Goal: Find specific fact: Find specific fact

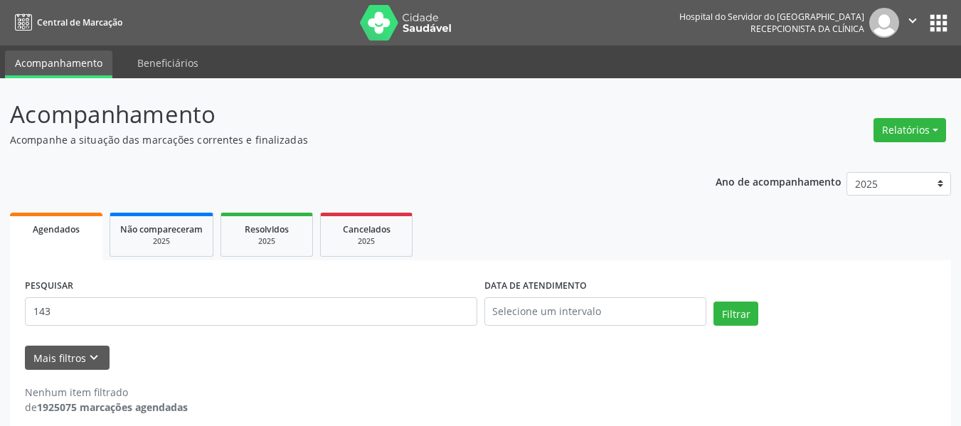
scroll to position [14, 0]
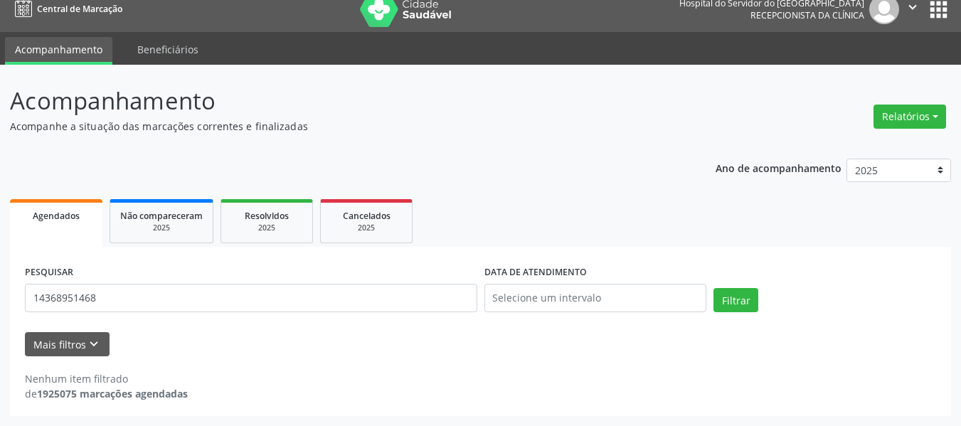
click at [713, 288] on button "Filtrar" at bounding box center [735, 300] width 45 height 24
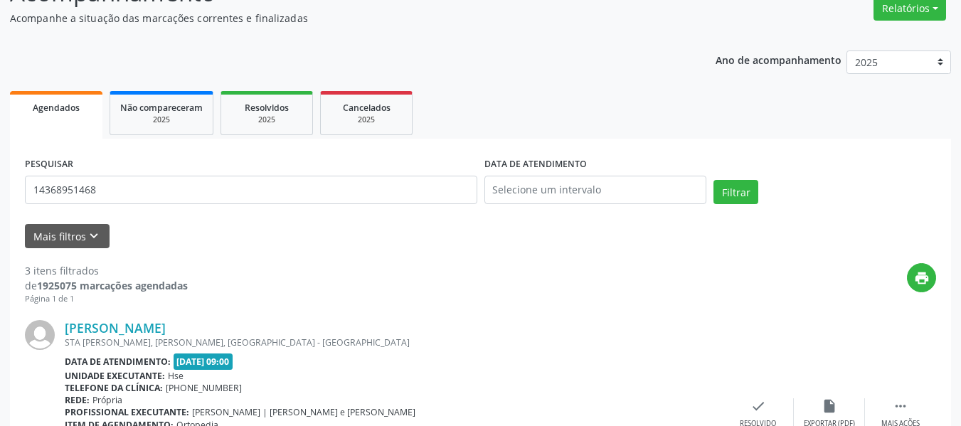
scroll to position [298, 0]
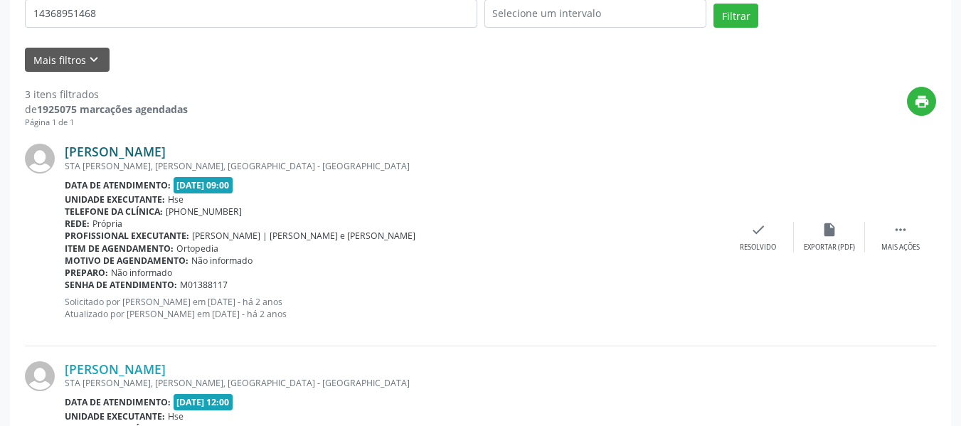
click at [145, 147] on link "[PERSON_NAME]" at bounding box center [115, 152] width 101 height 16
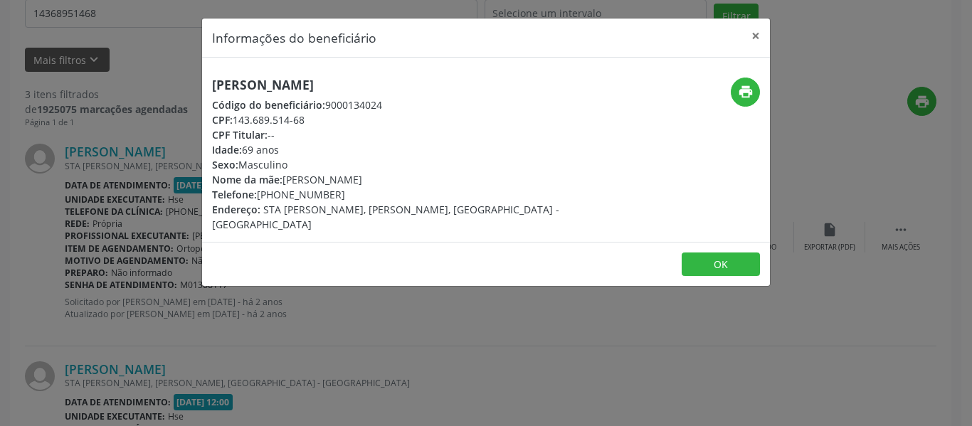
drag, startPoint x: 442, startPoint y: 75, endPoint x: 150, endPoint y: 75, distance: 291.6
click at [150, 75] on div "Informações do beneficiário × [PERSON_NAME] Código do beneficiário: 9000134024 …" at bounding box center [486, 213] width 972 height 426
copy h5 "[PERSON_NAME]"
drag, startPoint x: 349, startPoint y: 188, endPoint x: 277, endPoint y: 184, distance: 71.3
click at [277, 184] on div "[PERSON_NAME] Código do beneficiário: 9000134024 CPF: 143.689.514-68 CPF Titula…" at bounding box center [391, 155] width 358 height 154
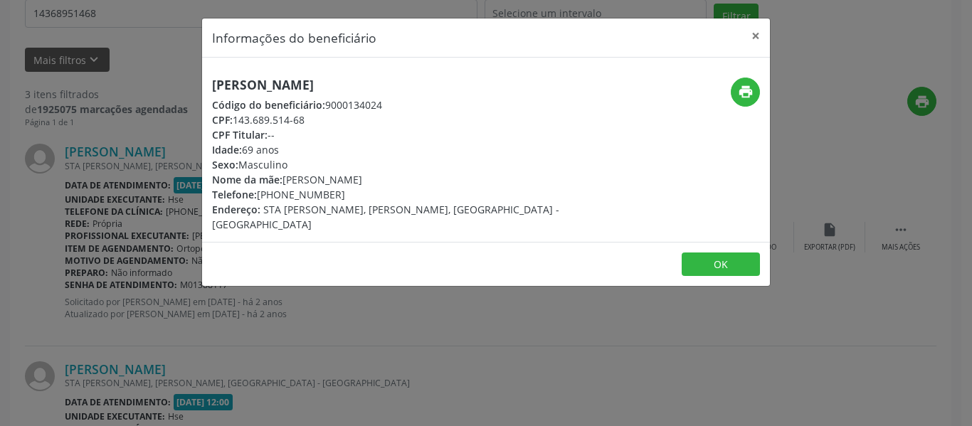
click at [340, 198] on div "Telefone: [PHONE_NUMBER]" at bounding box center [391, 194] width 358 height 15
drag, startPoint x: 339, startPoint y: 196, endPoint x: 304, endPoint y: 211, distance: 37.6
click at [337, 197] on div "Telefone: [PHONE_NUMBER]" at bounding box center [391, 194] width 358 height 15
drag, startPoint x: 297, startPoint y: 216, endPoint x: 317, endPoint y: 213, distance: 20.8
click at [297, 217] on div "[PERSON_NAME] Código do beneficiário: 9000134024 CPF: 143.689.514-68 CPF Titula…" at bounding box center [486, 150] width 568 height 184
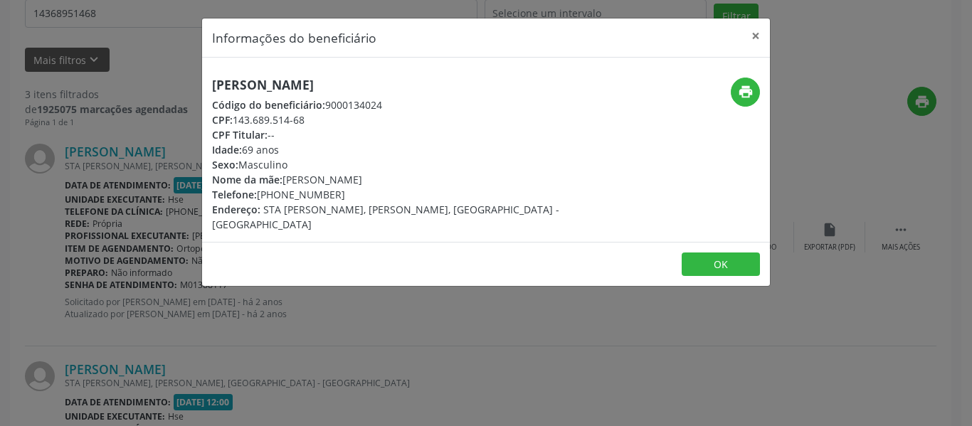
drag, startPoint x: 343, startPoint y: 194, endPoint x: 280, endPoint y: 193, distance: 63.3
click at [280, 193] on div "Telefone: [PHONE_NUMBER]" at bounding box center [391, 194] width 358 height 15
copy div "98820-7464"
click at [745, 92] on icon "print" at bounding box center [746, 92] width 16 height 16
click at [755, 36] on button "×" at bounding box center [755, 35] width 28 height 35
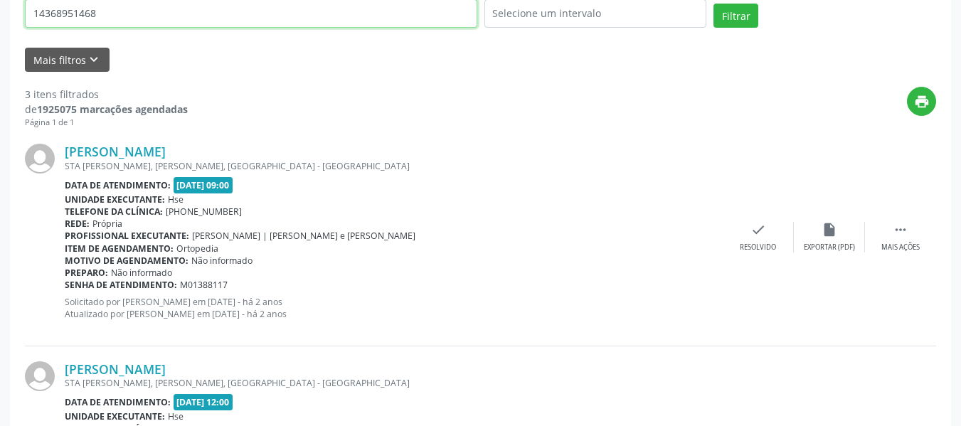
click at [441, 3] on input "14368951468" at bounding box center [251, 13] width 452 height 28
click at [441, 2] on input "14368951468" at bounding box center [251, 13] width 452 height 28
type input "62376039487"
click at [713, 4] on button "Filtrar" at bounding box center [735, 16] width 45 height 24
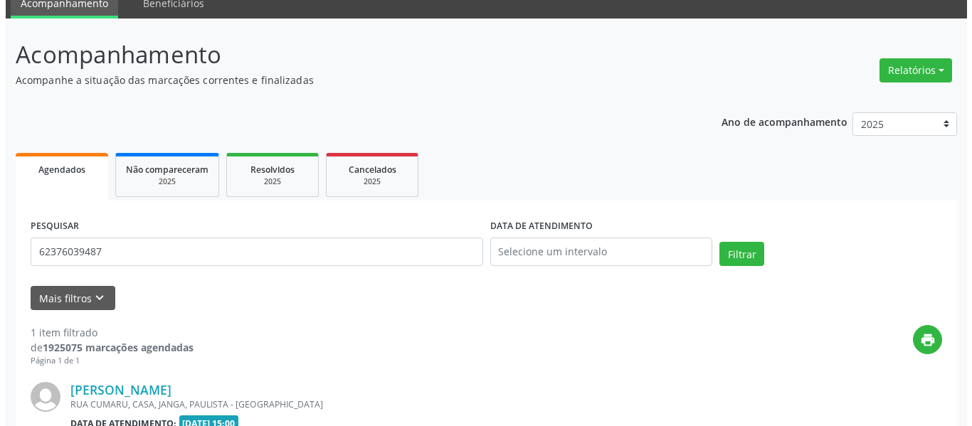
scroll to position [243, 0]
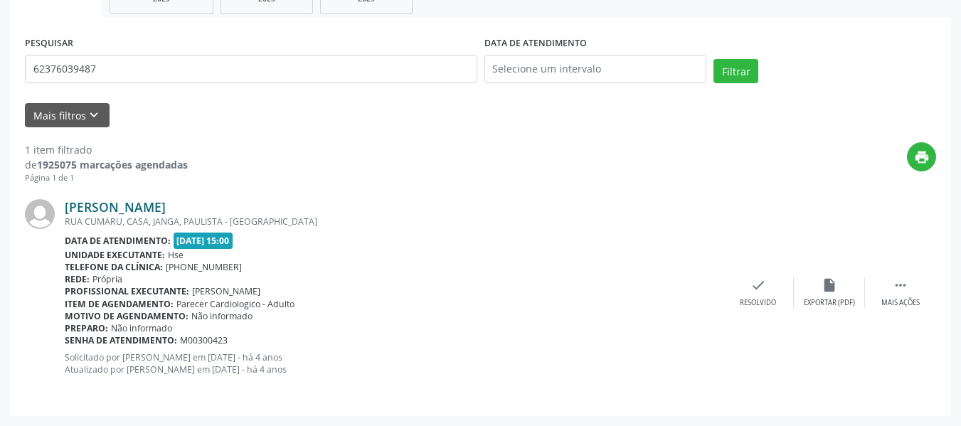
click at [160, 204] on link "[PERSON_NAME]" at bounding box center [115, 207] width 101 height 16
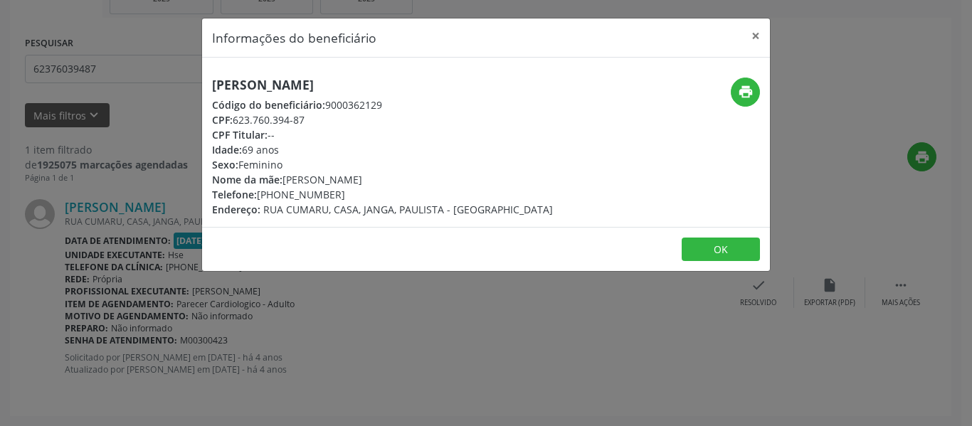
drag, startPoint x: 379, startPoint y: 75, endPoint x: 188, endPoint y: 57, distance: 191.5
click at [188, 57] on div "Informações do beneficiário × [PERSON_NAME] Código do beneficiário: 9000362129 …" at bounding box center [486, 213] width 972 height 426
click at [373, 117] on div "CPF: 623.760.394-87" at bounding box center [382, 119] width 341 height 15
drag, startPoint x: 368, startPoint y: 87, endPoint x: 176, endPoint y: 73, distance: 191.8
click at [176, 73] on div "Informações do beneficiário × [PERSON_NAME] Código do beneficiário: 9000362129 …" at bounding box center [486, 213] width 972 height 426
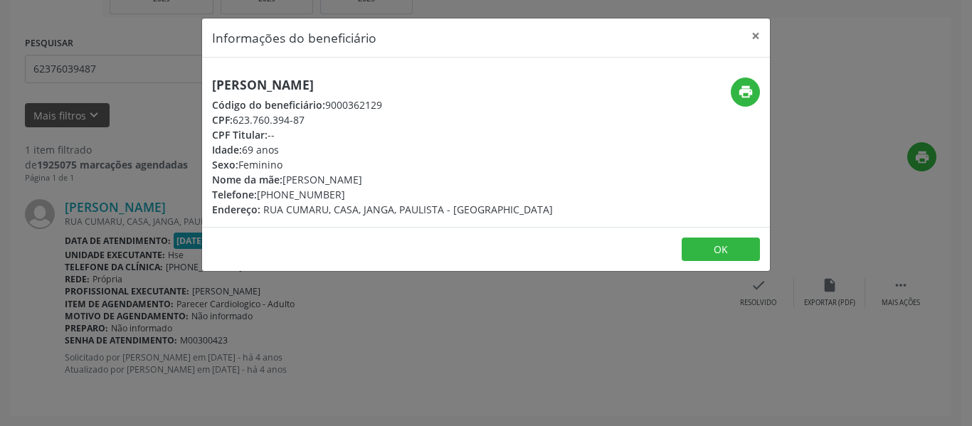
copy h5 "[PERSON_NAME]"
drag, startPoint x: 352, startPoint y: 191, endPoint x: 280, endPoint y: 190, distance: 71.8
click at [280, 190] on div "Telefone: [PHONE_NUMBER]" at bounding box center [382, 194] width 341 height 15
copy div "99108-2960"
click at [741, 96] on icon "print" at bounding box center [746, 92] width 16 height 16
